Goal: Information Seeking & Learning: Find specific fact

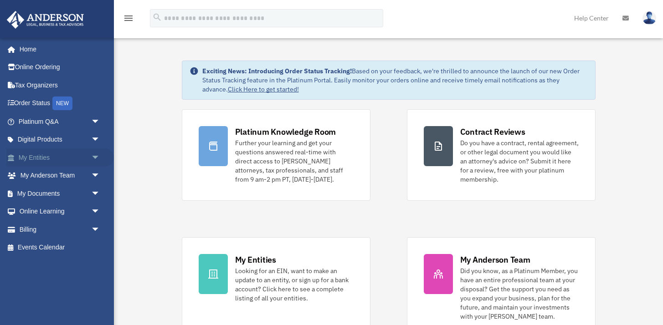
click at [58, 156] on link "My Entities arrow_drop_down" at bounding box center [60, 158] width 108 height 18
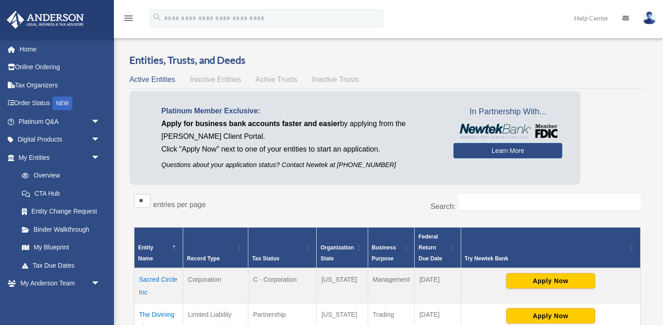
drag, startPoint x: 156, startPoint y: 292, endPoint x: 137, endPoint y: 281, distance: 21.6
click at [137, 281] on td "Sacred Circle Inc" at bounding box center [158, 286] width 49 height 36
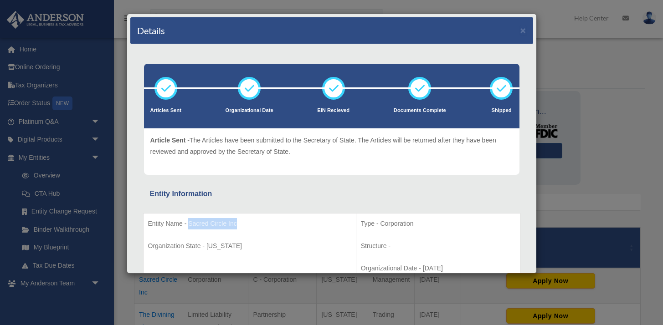
drag, startPoint x: 251, startPoint y: 222, endPoint x: 188, endPoint y: 222, distance: 62.9
click at [188, 222] on p "Entity Name - Sacred Circle Inc" at bounding box center [249, 223] width 203 height 11
copy p "Sacred Circle Inc"
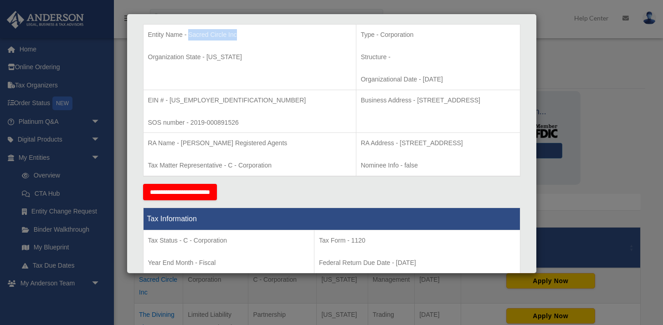
scroll to position [194, 0]
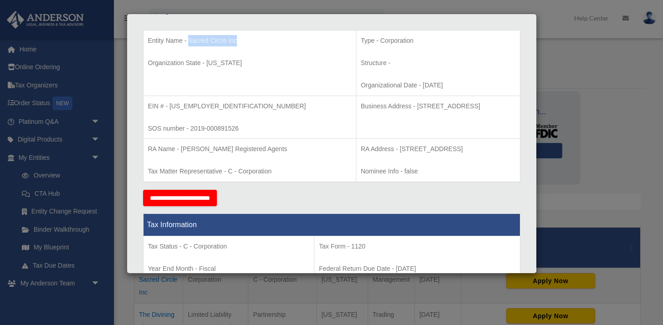
drag, startPoint x: 471, startPoint y: 104, endPoint x: 353, endPoint y: 107, distance: 118.0
click at [361, 107] on p "Business Address - [STREET_ADDRESS]" at bounding box center [438, 106] width 154 height 11
copy p "[STREET_ADDRESS]"
click at [377, 179] on td "RA Address - [STREET_ADDRESS] Info - false" at bounding box center [438, 160] width 164 height 43
drag, startPoint x: 479, startPoint y: 102, endPoint x: 354, endPoint y: 106, distance: 125.3
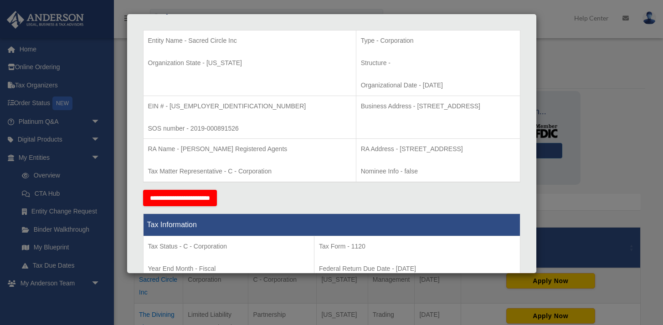
click at [361, 106] on p "Business Address - [STREET_ADDRESS]" at bounding box center [438, 106] width 154 height 11
copy p "[STREET_ADDRESS]"
drag, startPoint x: 209, startPoint y: 103, endPoint x: 169, endPoint y: 101, distance: 39.7
click at [169, 101] on p "EIN # - [US_EMPLOYER_IDENTIFICATION_NUMBER]" at bounding box center [249, 106] width 203 height 11
copy p "[US_EMPLOYER_IDENTIFICATION_NUMBER]"
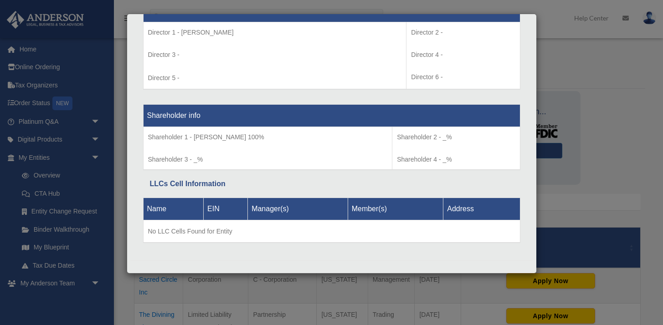
scroll to position [697, 0]
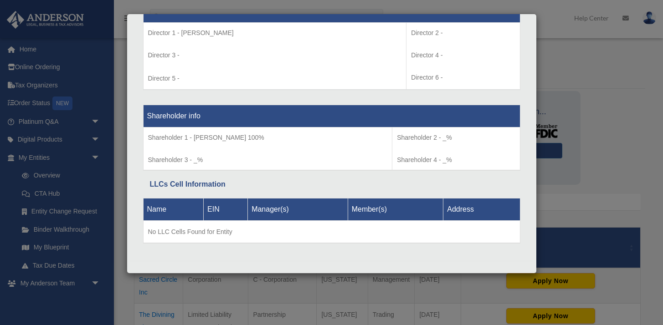
click at [128, 117] on div "Details × Articles Sent" at bounding box center [332, 144] width 410 height 260
click at [593, 71] on div "Details × Articles Sent Organizational Date" at bounding box center [331, 162] width 663 height 325
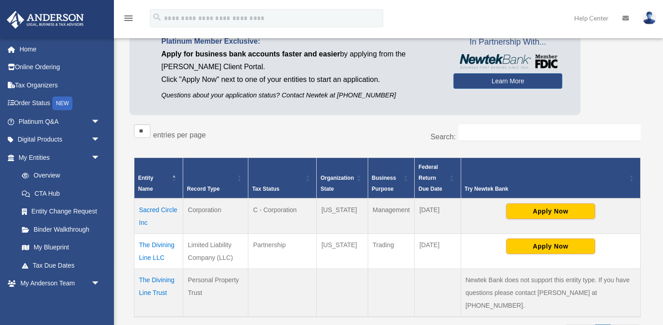
scroll to position [113, 0]
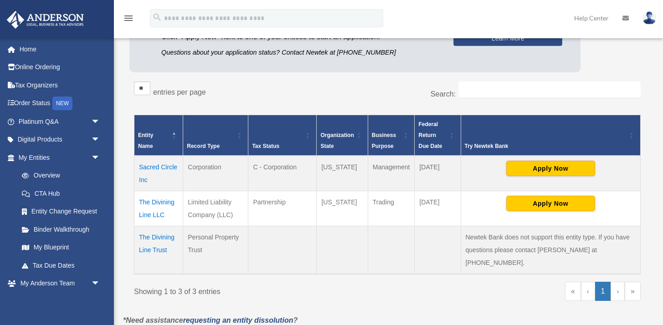
click at [163, 201] on td "The Divining Line LLC" at bounding box center [158, 208] width 49 height 35
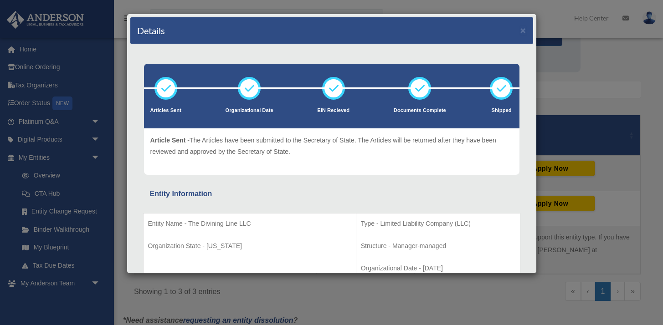
scroll to position [10, 0]
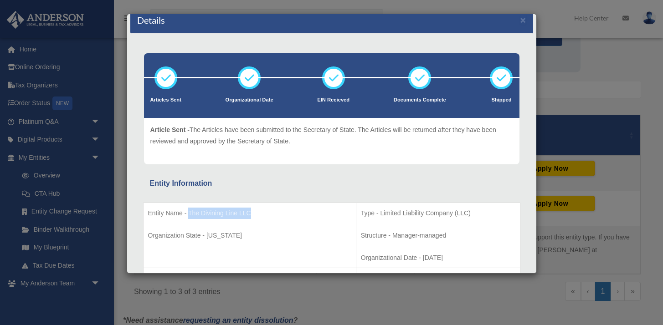
drag, startPoint x: 256, startPoint y: 212, endPoint x: 188, endPoint y: 211, distance: 67.4
click at [188, 211] on p "Entity Name - The Divining Line LLC" at bounding box center [249, 213] width 203 height 11
copy p "The Divining Line LLC"
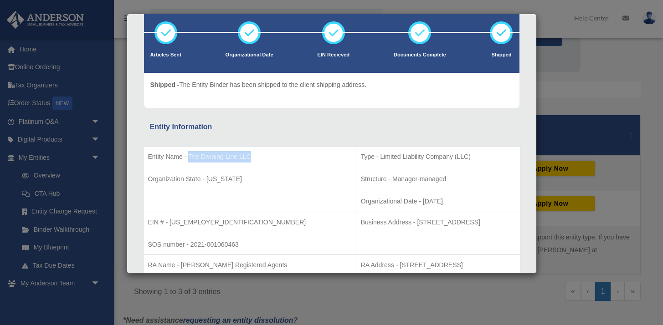
scroll to position [57, 0]
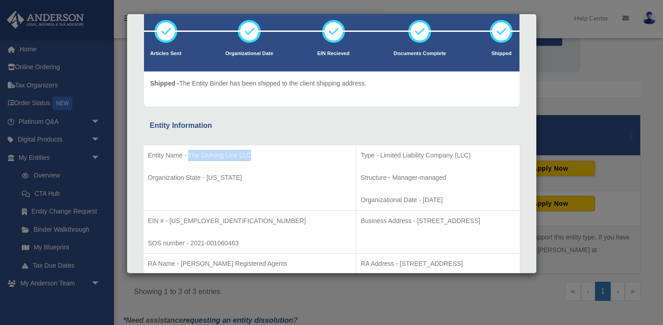
drag, startPoint x: 465, startPoint y: 221, endPoint x: 347, endPoint y: 219, distance: 117.5
click at [361, 219] on p "Business Address - 1718 Capitol Ave., Cheyenne, Wy 82001" at bounding box center [438, 220] width 154 height 11
copy p "1718 Capitol Ave., Cheyenne, Wy 82001"
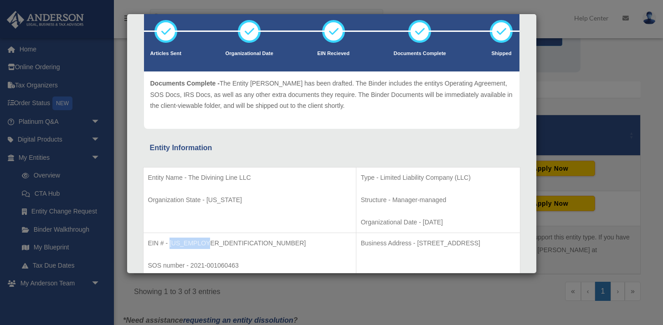
drag, startPoint x: 210, startPoint y: 242, endPoint x: 170, endPoint y: 243, distance: 39.6
click at [170, 243] on p "EIN # - 87-3979697" at bounding box center [249, 243] width 203 height 11
copy p "87-3979697"
